Goal: Navigation & Orientation: Find specific page/section

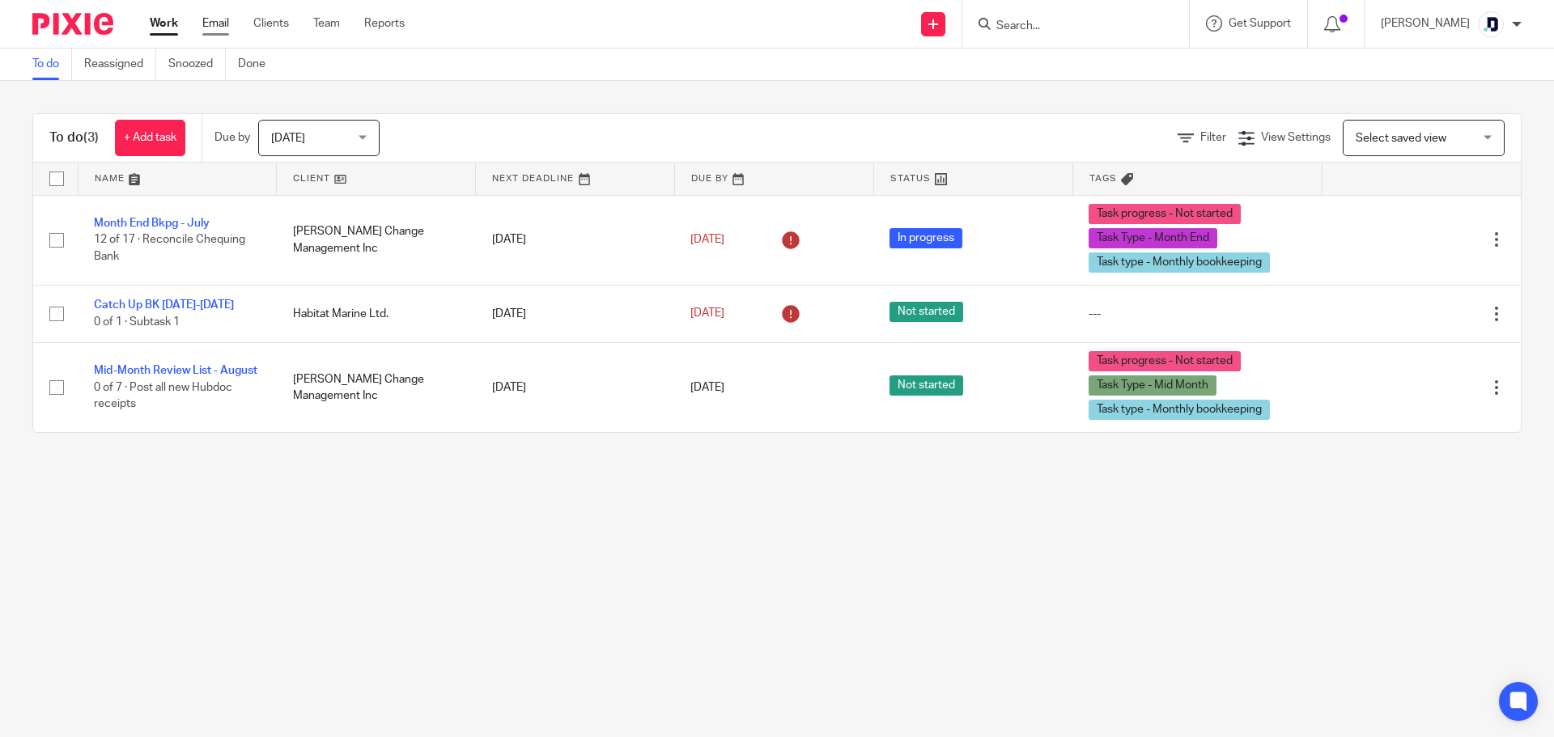
click at [218, 27] on link "Email" at bounding box center [215, 23] width 27 height 16
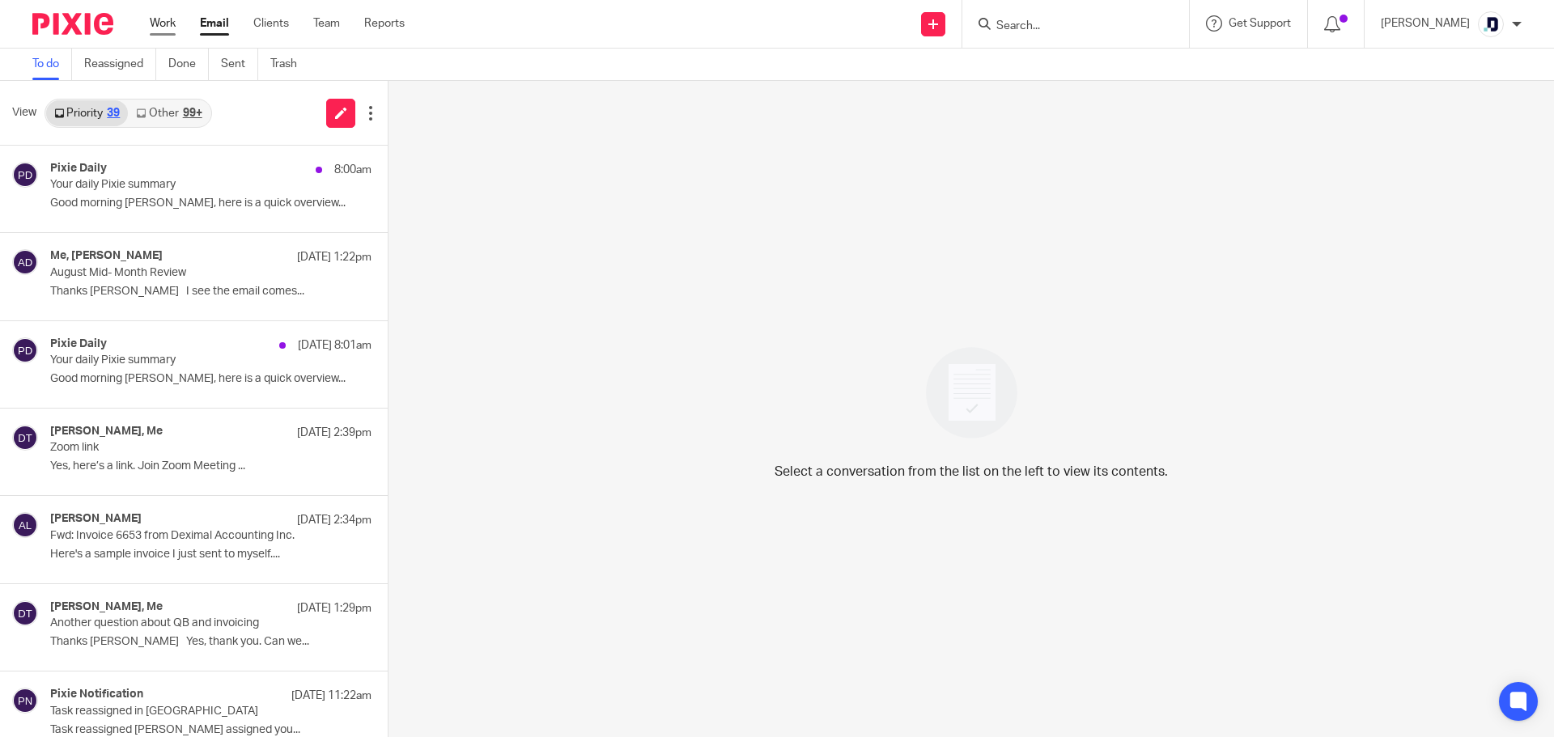
click at [173, 16] on link "Work" at bounding box center [163, 23] width 26 height 16
